Goal: Find specific page/section: Find specific page/section

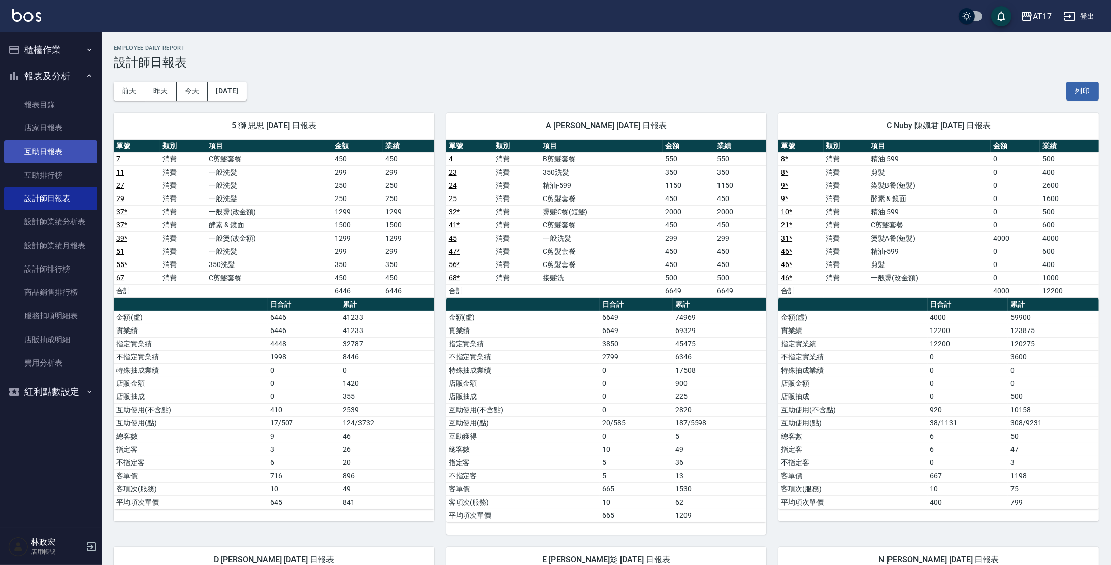
click at [33, 145] on link "互助日報表" at bounding box center [50, 151] width 93 height 23
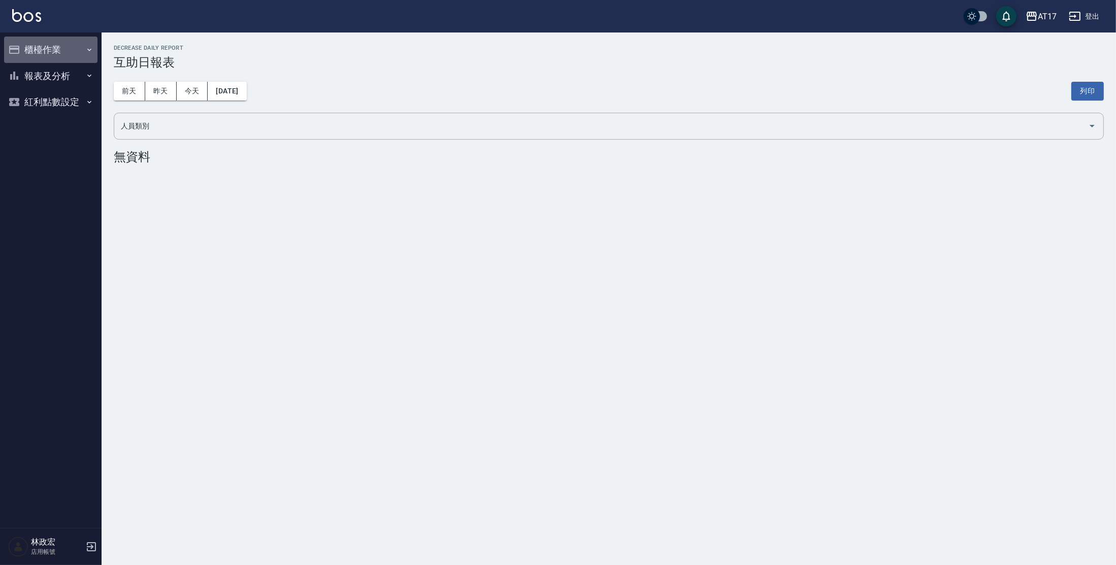
click at [73, 49] on button "櫃檯作業" at bounding box center [50, 50] width 93 height 26
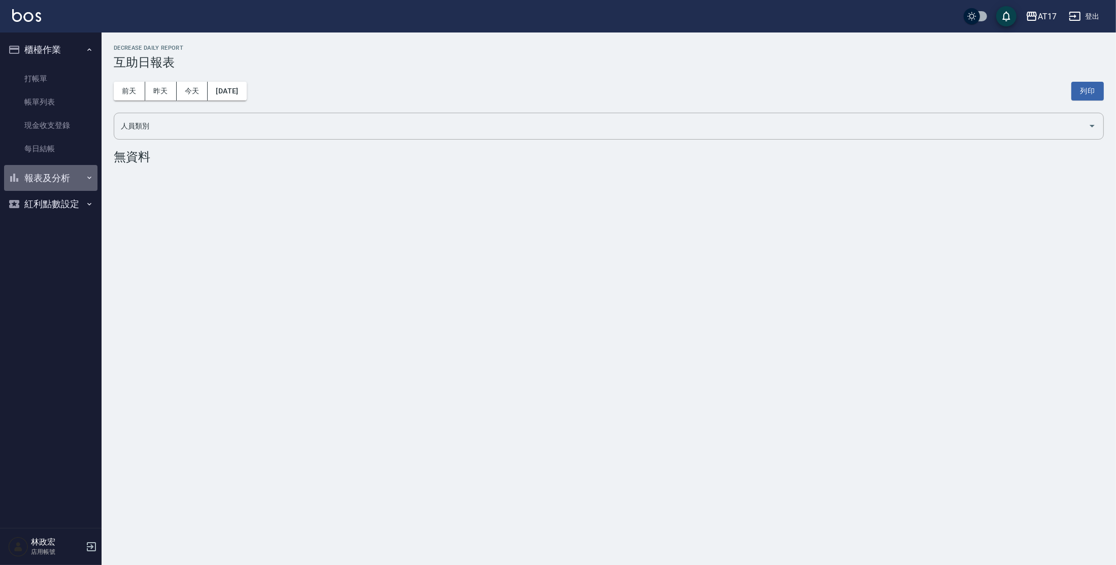
click at [62, 179] on button "報表及分析" at bounding box center [50, 178] width 93 height 26
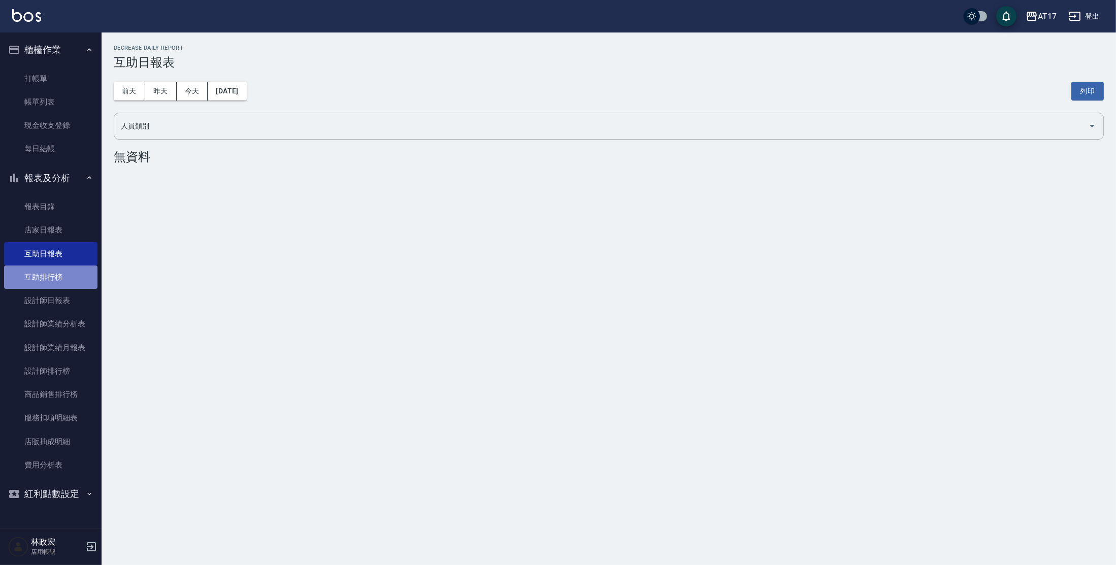
click at [30, 285] on link "互助排行榜" at bounding box center [50, 277] width 93 height 23
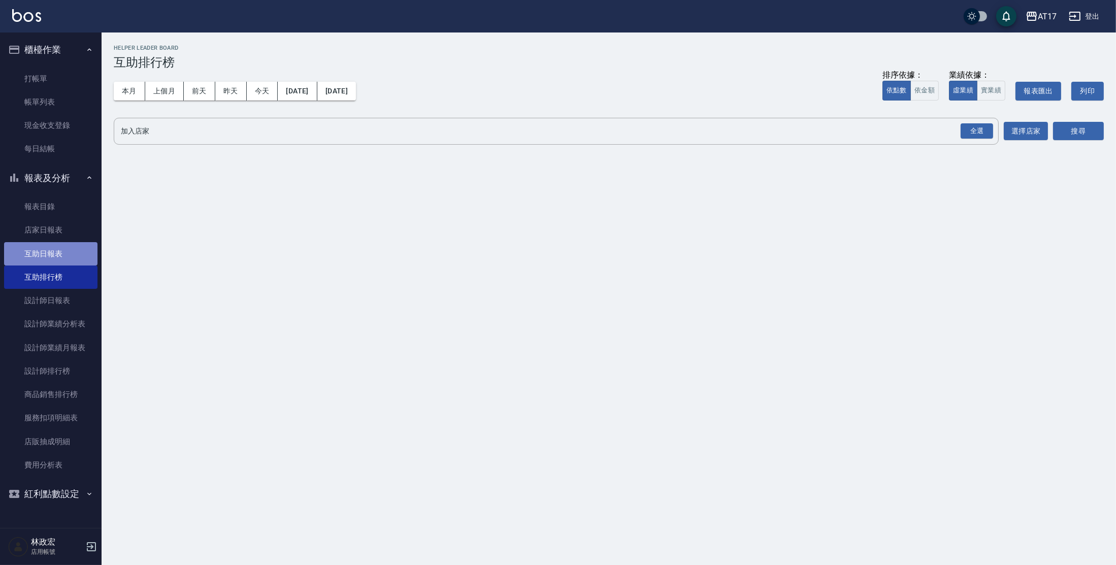
click at [30, 257] on link "互助日報表" at bounding box center [50, 253] width 93 height 23
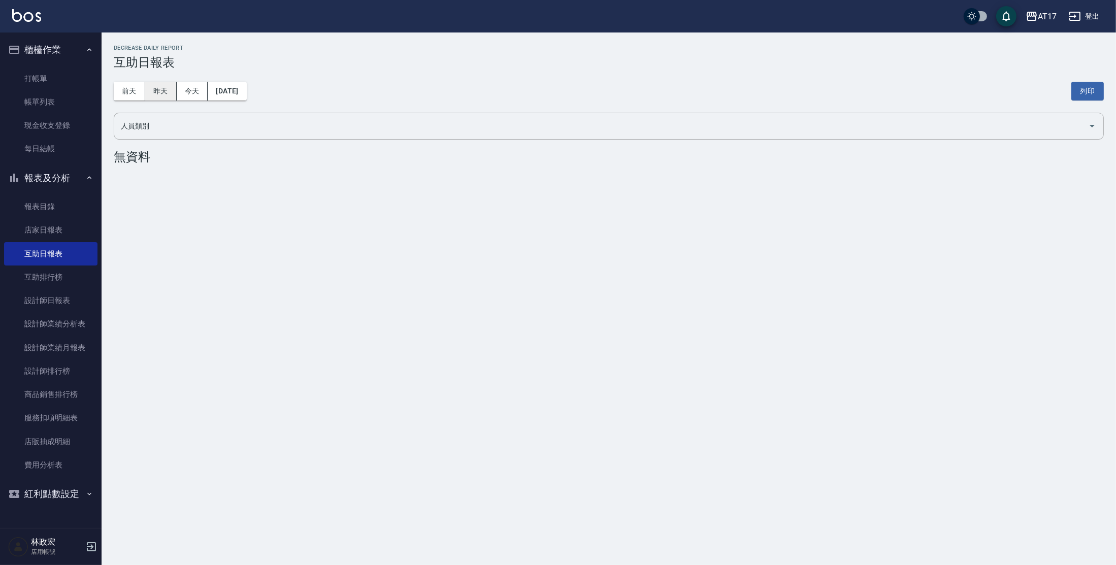
click at [162, 84] on button "昨天" at bounding box center [160, 91] width 31 height 19
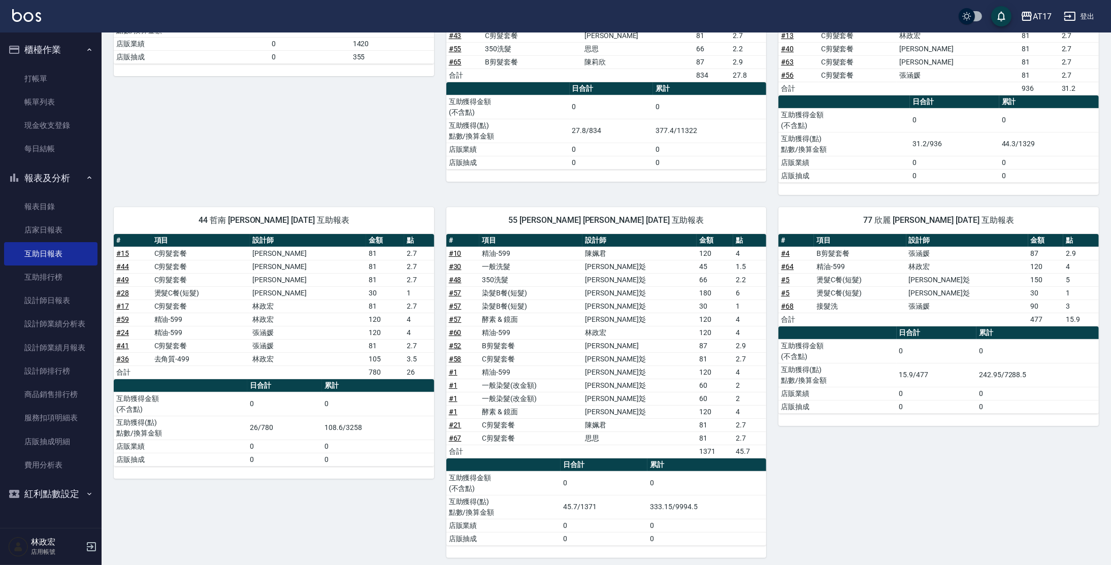
scroll to position [267, 0]
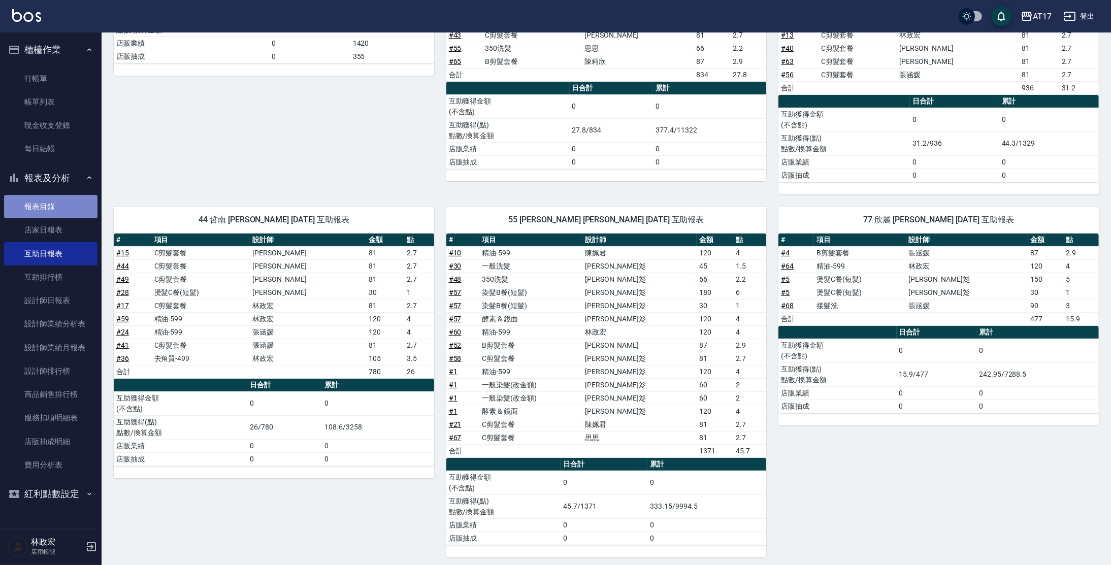
click at [67, 208] on link "報表目錄" at bounding box center [50, 206] width 93 height 23
